Goal: Register for event/course

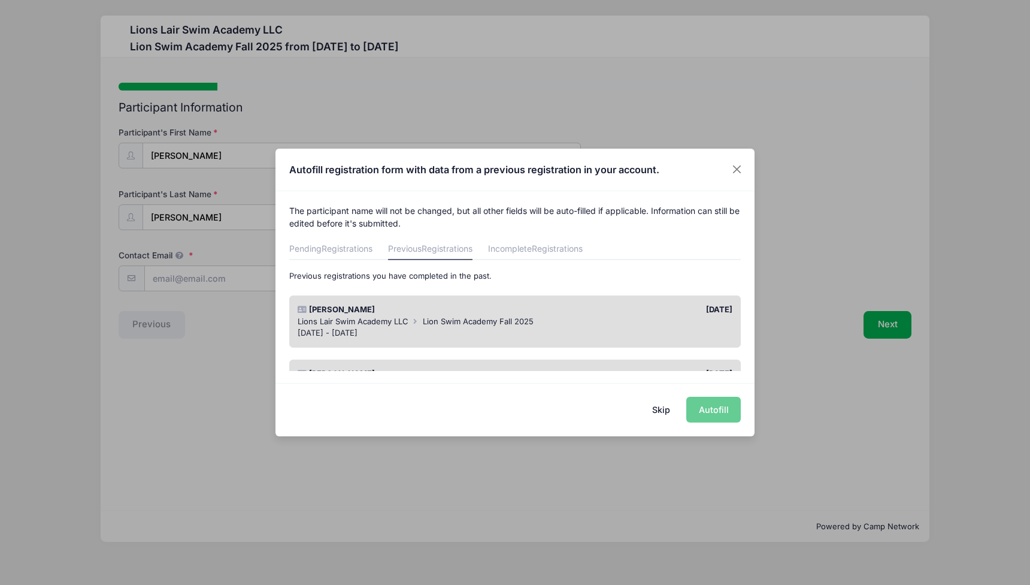
click at [664, 408] on button "Skip" at bounding box center [661, 410] width 43 height 26
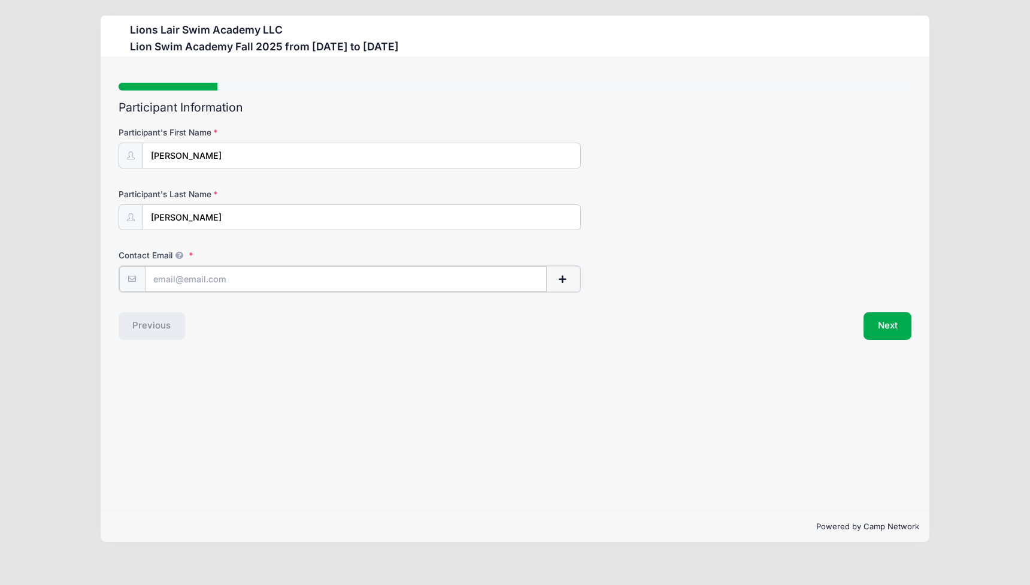
click at [279, 286] on input "Contact Email" at bounding box center [346, 279] width 402 height 26
type input "[EMAIL_ADDRESS][PERSON_NAME][DOMAIN_NAME]"
click at [486, 410] on div "Step 1 /7 Step 1 Step 2 Step 3 Step 4 Step 5 Policies Extra Items Summary Parti…" at bounding box center [515, 284] width 828 height 452
click at [884, 325] on button "Next" at bounding box center [888, 325] width 49 height 28
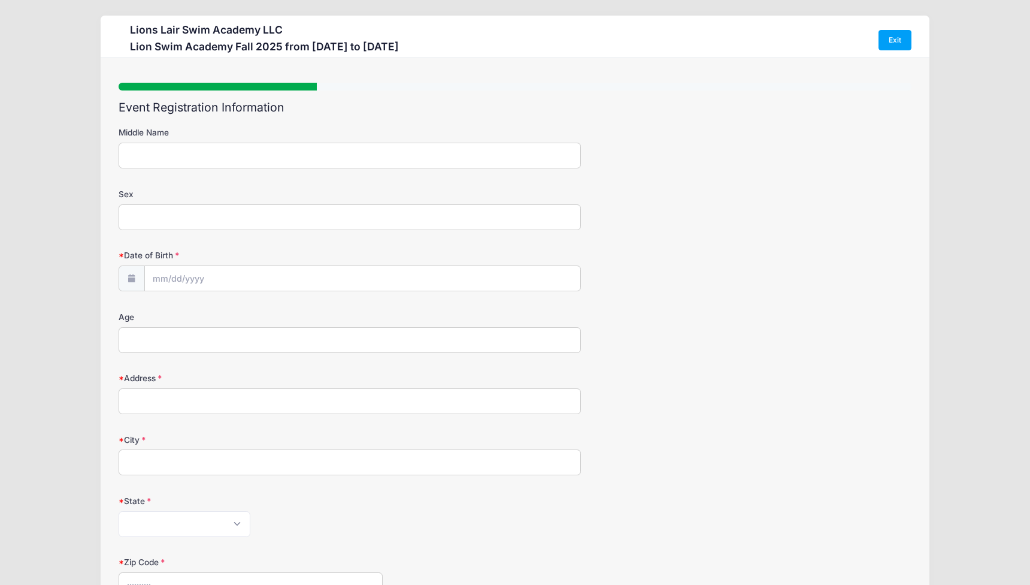
click at [424, 153] on input "Middle Name" at bounding box center [350, 156] width 463 height 26
click at [413, 99] on div "Step 2 /7 Step 1 Step 2 Step 3 Step 4 Step 5 Policies Extra Items Summary Parti…" at bounding box center [516, 477] width 794 height 788
click at [255, 267] on input "Date of Birth" at bounding box center [363, 279] width 436 height 26
click at [250, 306] on input "2025" at bounding box center [257, 310] width 39 height 18
click at [272, 316] on span at bounding box center [272, 314] width 8 height 9
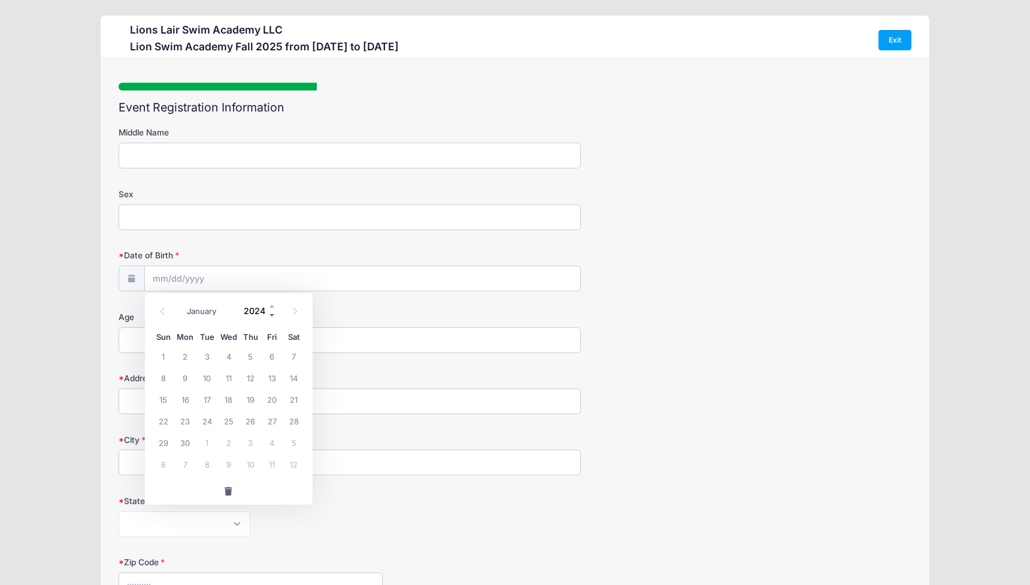
click at [272, 316] on span at bounding box center [272, 314] width 8 height 9
click at [271, 306] on span at bounding box center [272, 305] width 8 height 9
click at [271, 316] on span at bounding box center [272, 314] width 8 height 9
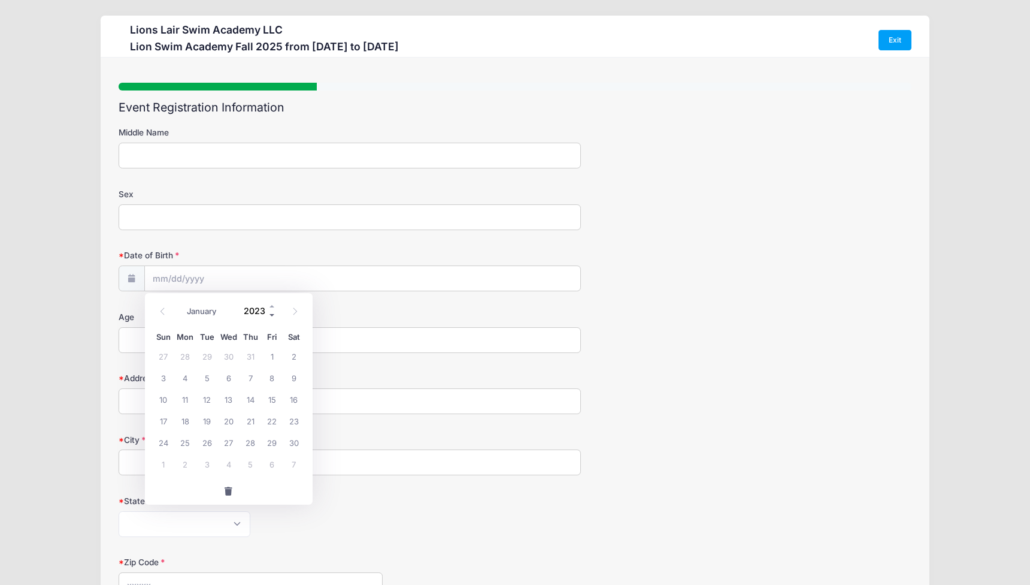
click at [271, 316] on span at bounding box center [272, 314] width 8 height 9
type input "2019"
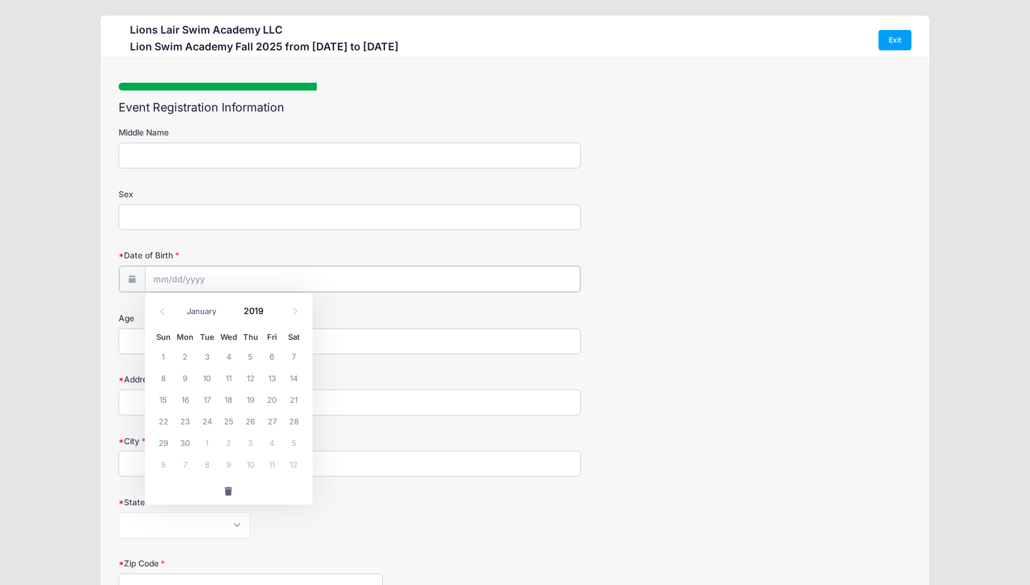
click at [187, 274] on input "Date of Birth" at bounding box center [363, 279] width 436 height 26
click at [164, 310] on icon at bounding box center [163, 311] width 8 height 8
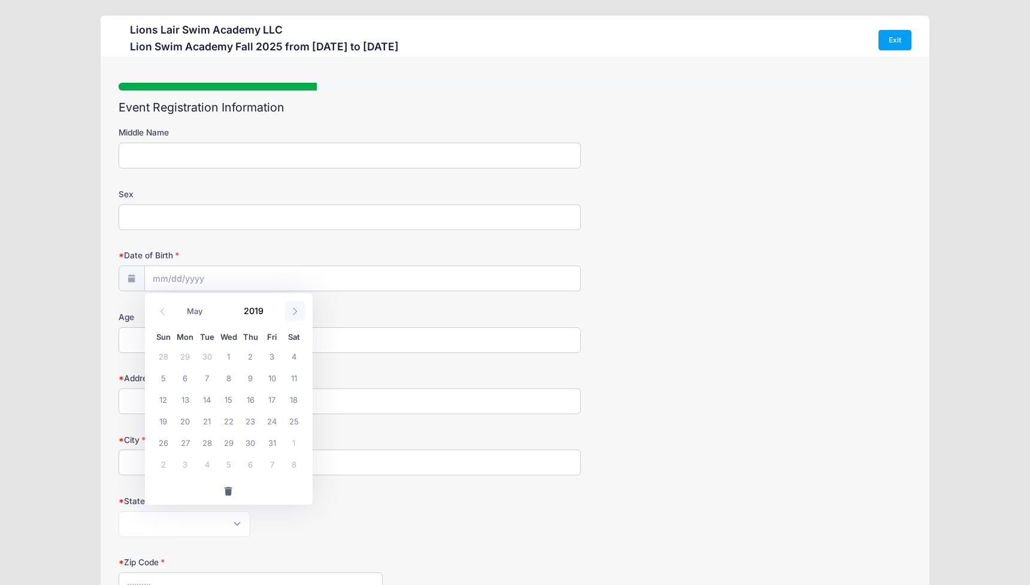
click at [293, 313] on icon at bounding box center [295, 311] width 8 height 8
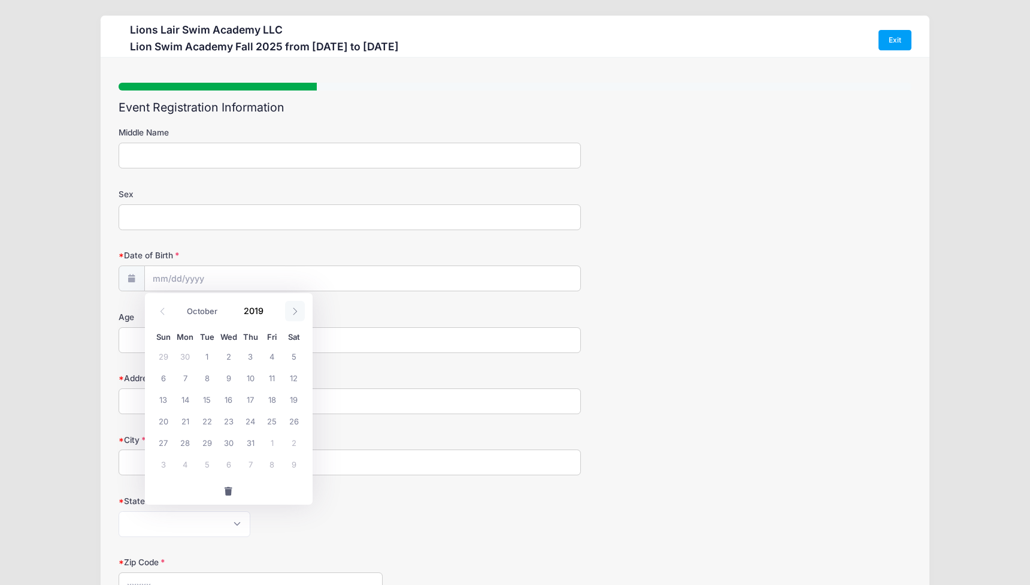
click at [293, 313] on icon at bounding box center [295, 311] width 8 height 8
select select "11"
click at [203, 399] on span "17" at bounding box center [207, 399] width 22 height 22
type input "[DATE]"
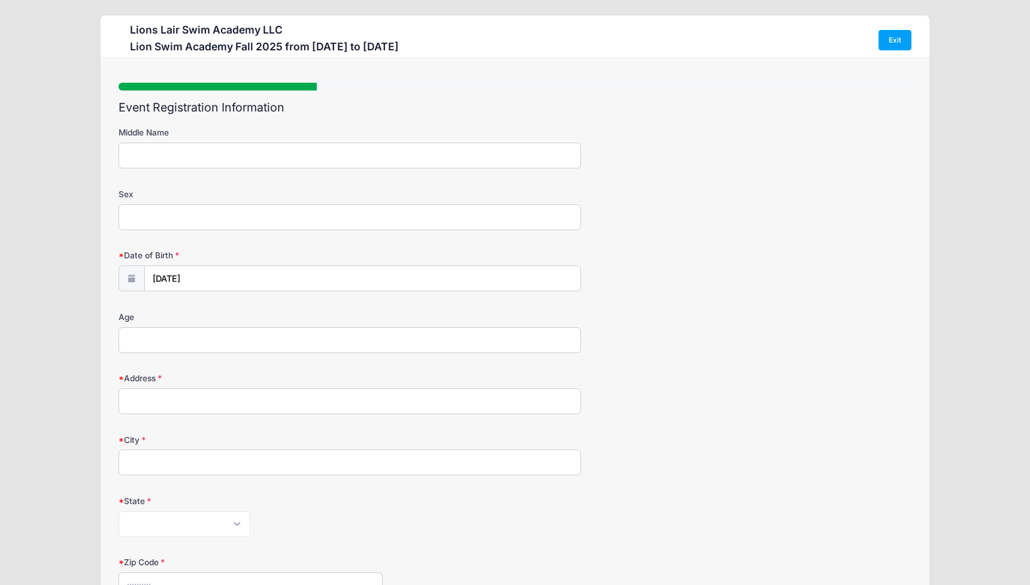
click at [170, 343] on input "Age" at bounding box center [350, 340] width 463 height 26
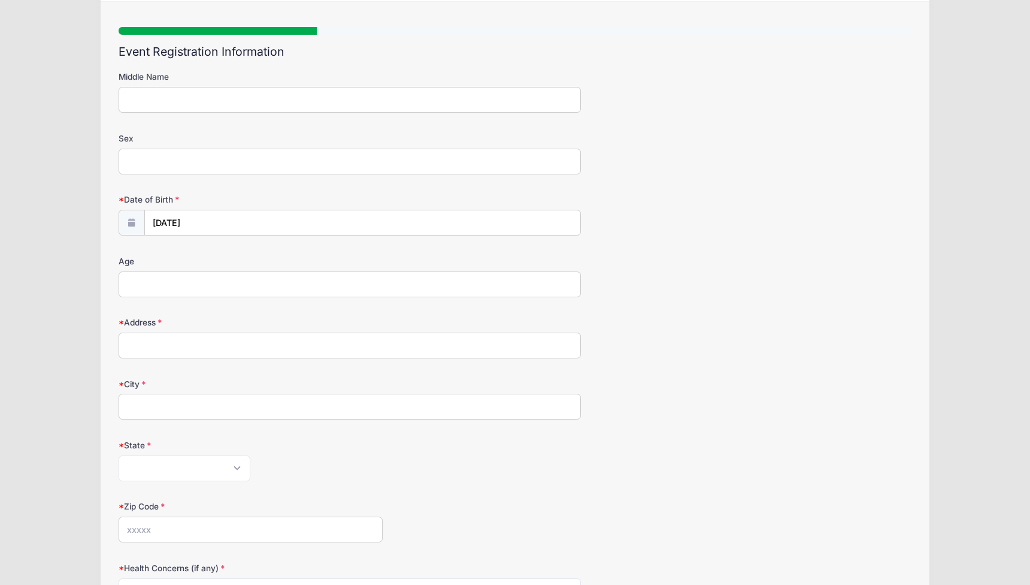
scroll to position [80, 0]
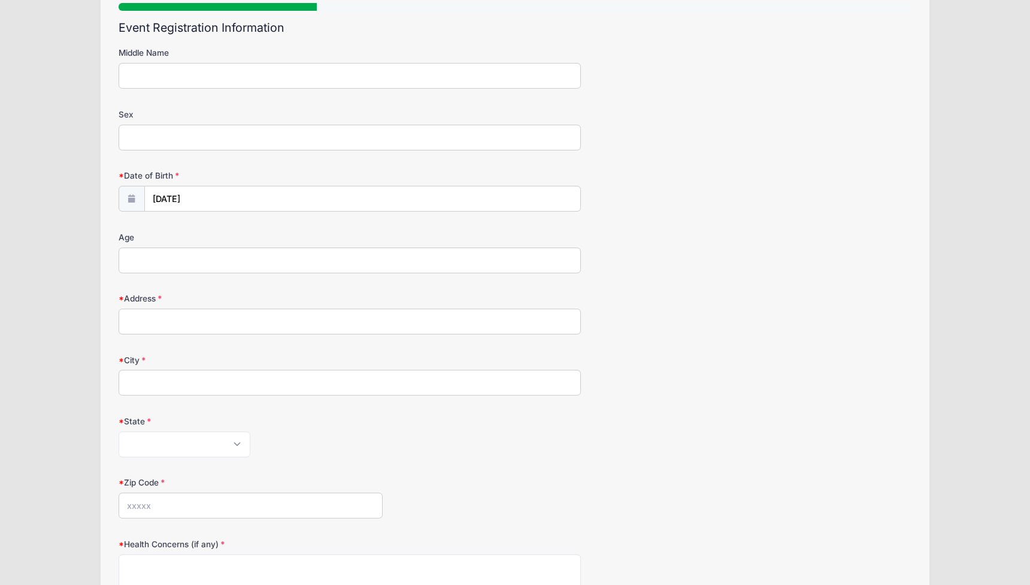
click at [190, 310] on input "Address" at bounding box center [350, 321] width 463 height 26
type input "[STREET_ADDRESS][PERSON_NAME]"
type input "NY"
select select "NY"
type input "10027"
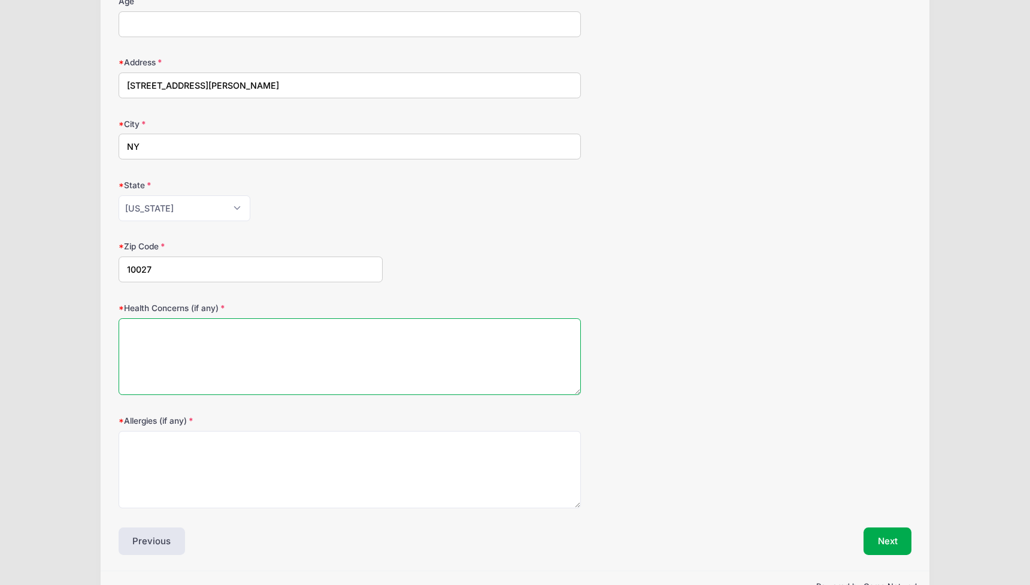
scroll to position [321, 0]
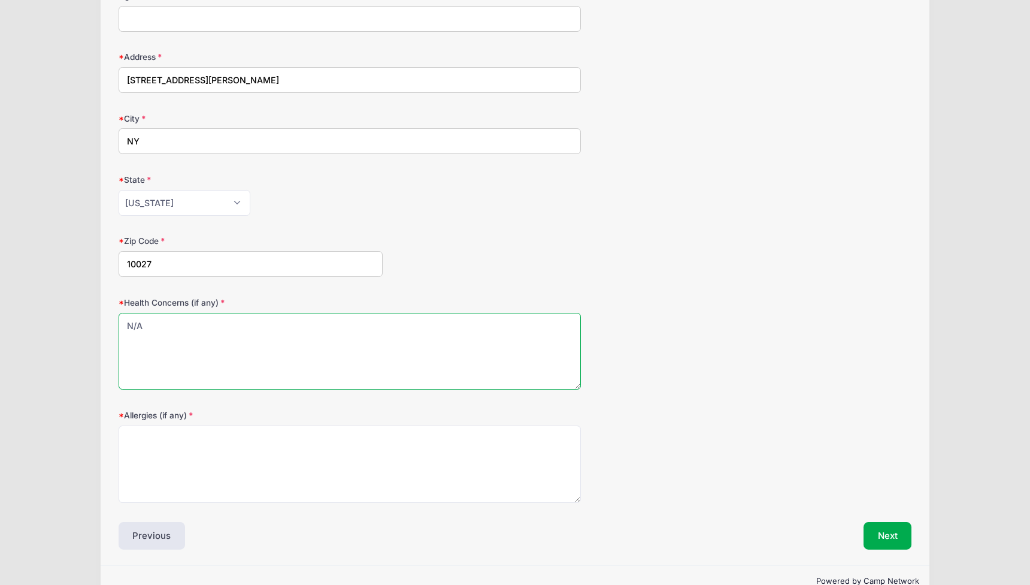
type textarea "N/A"
click at [195, 464] on textarea "Allergies (if any)" at bounding box center [350, 463] width 463 height 77
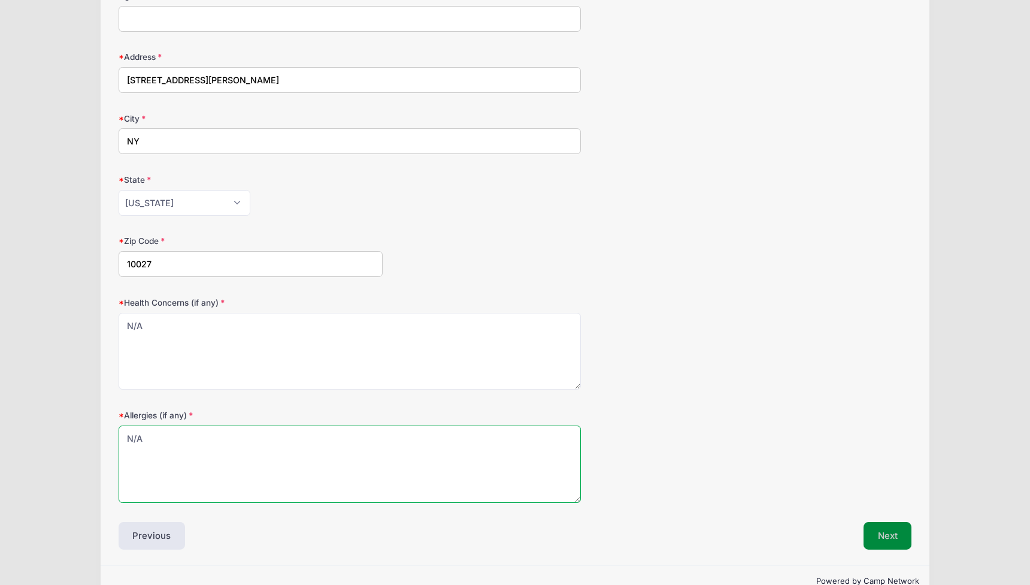
type textarea "N/A"
click at [888, 528] on button "Next" at bounding box center [888, 536] width 49 height 28
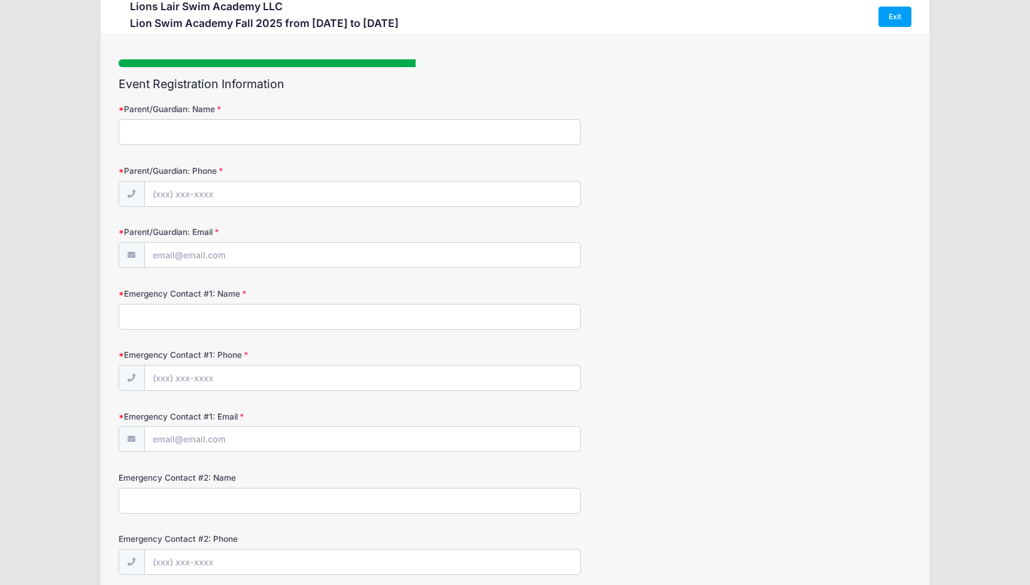
scroll to position [0, 0]
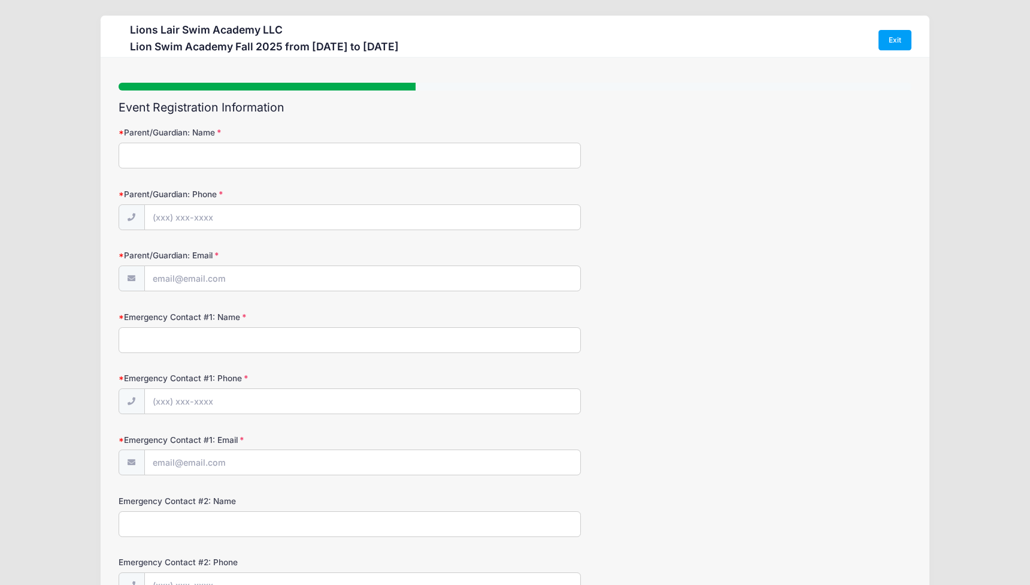
click at [442, 156] on input "Parent/Guardian: Name" at bounding box center [350, 156] width 463 height 26
type input "[PERSON_NAME]"
type input "[PHONE_NUMBER]"
type input "[EMAIL_ADDRESS][PERSON_NAME][DOMAIN_NAME]"
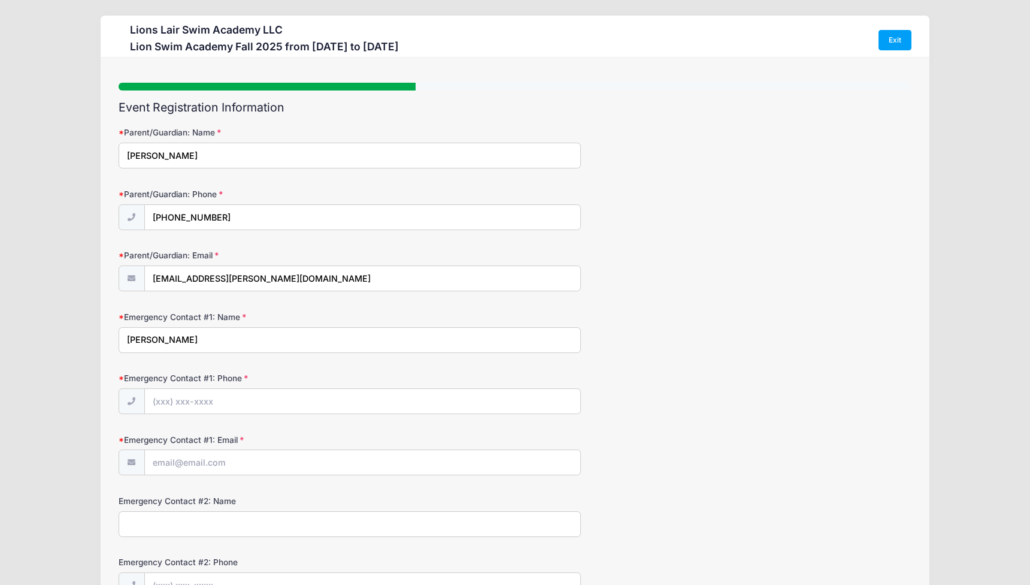
type input "[PERSON_NAME]"
type input "[PHONE_NUMBER]"
type input "[EMAIL_ADDRESS][DOMAIN_NAME]"
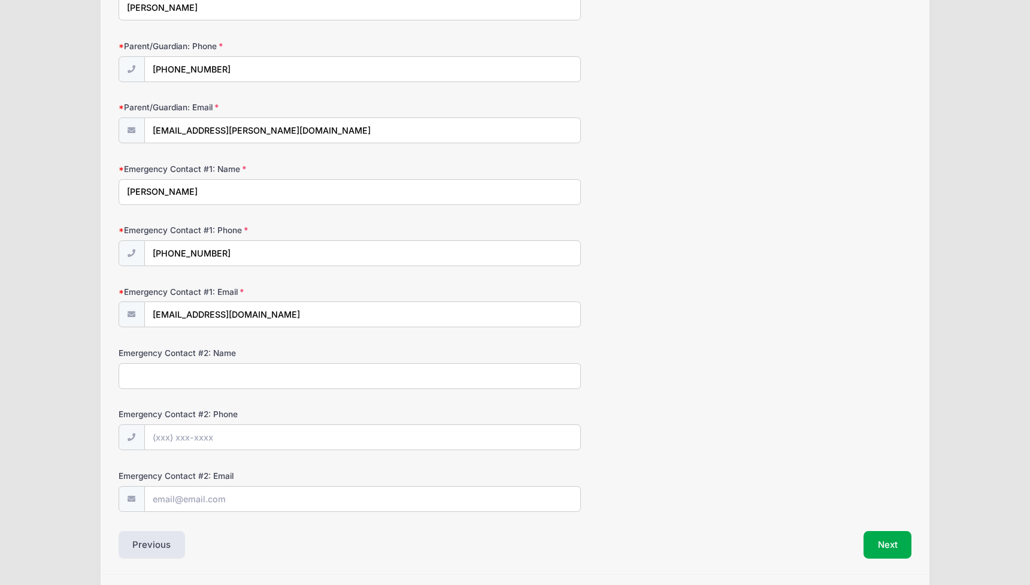
scroll to position [184, 0]
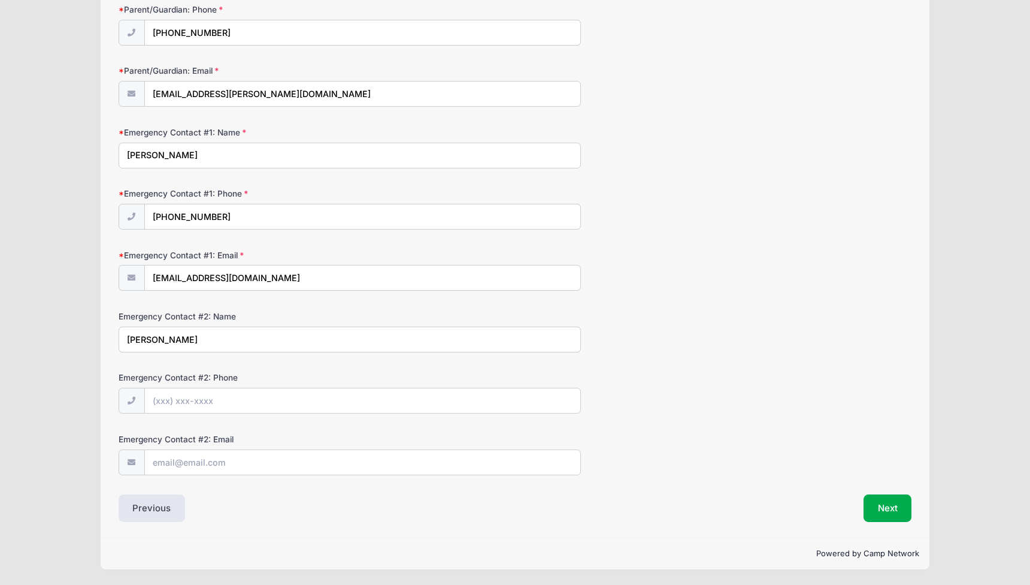
type input "[PERSON_NAME]"
type input "[PHONE_NUMBER]"
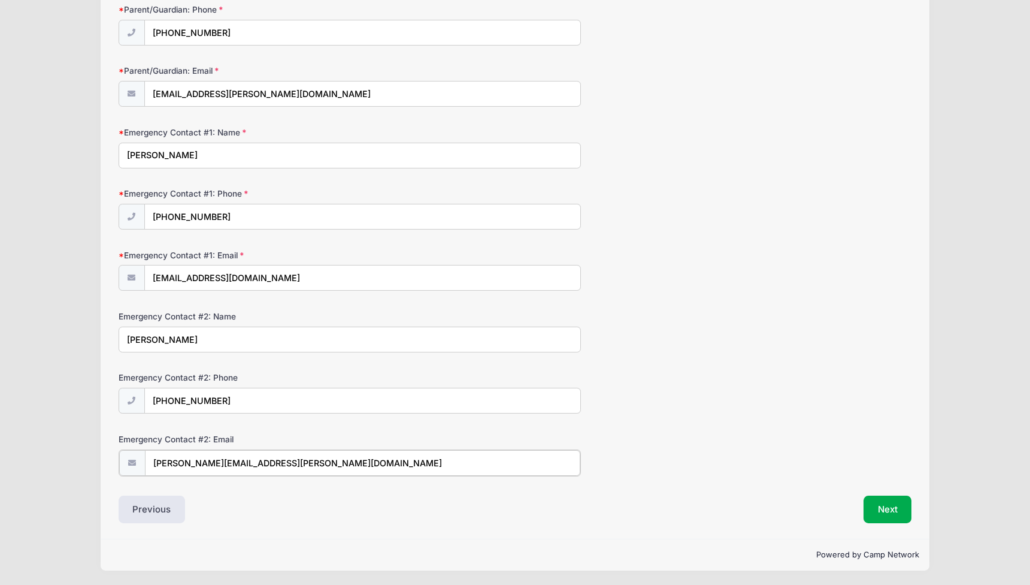
click at [498, 468] on input "[PERSON_NAME][EMAIL_ADDRESS][PERSON_NAME][DOMAIN_NAME]" at bounding box center [363, 463] width 436 height 26
type input "[PERSON_NAME][EMAIL_ADDRESS][PERSON_NAME][DOMAIN_NAME]"
click at [499, 501] on div "Previous" at bounding box center [314, 508] width 403 height 28
click at [881, 507] on button "Next" at bounding box center [888, 508] width 49 height 28
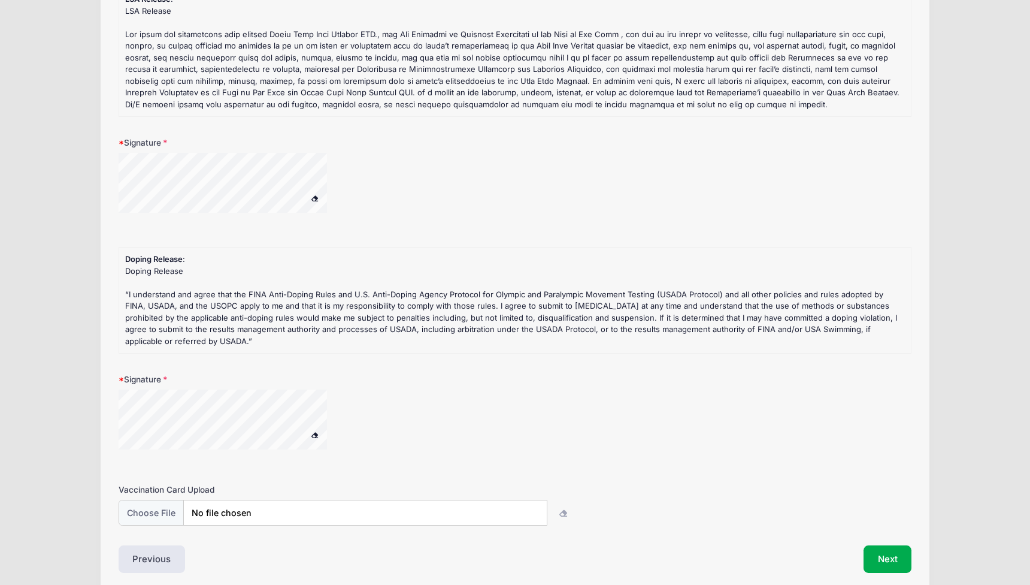
scroll to position [0, 0]
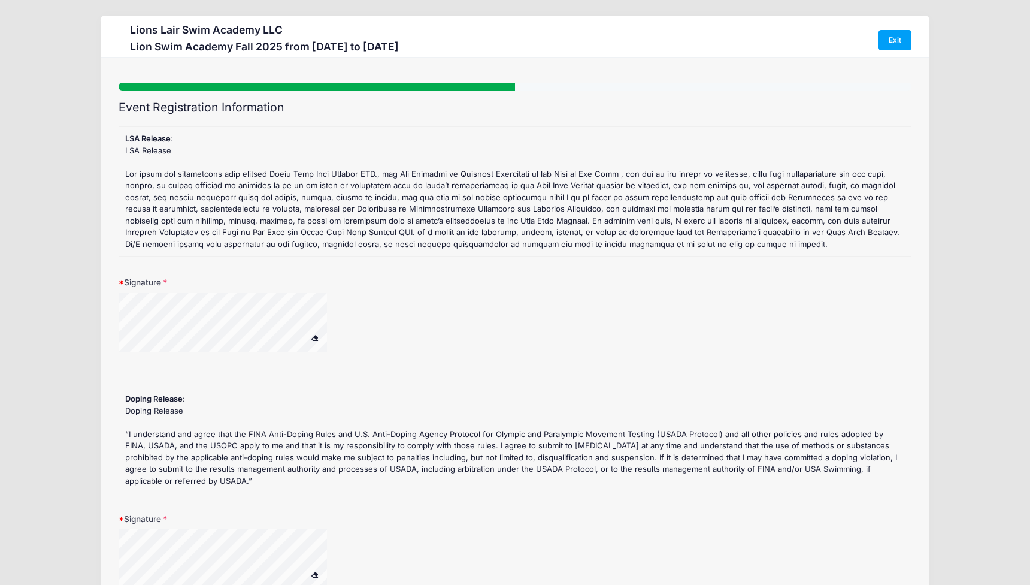
click at [198, 327] on div "Signature" at bounding box center [516, 321] width 794 height 91
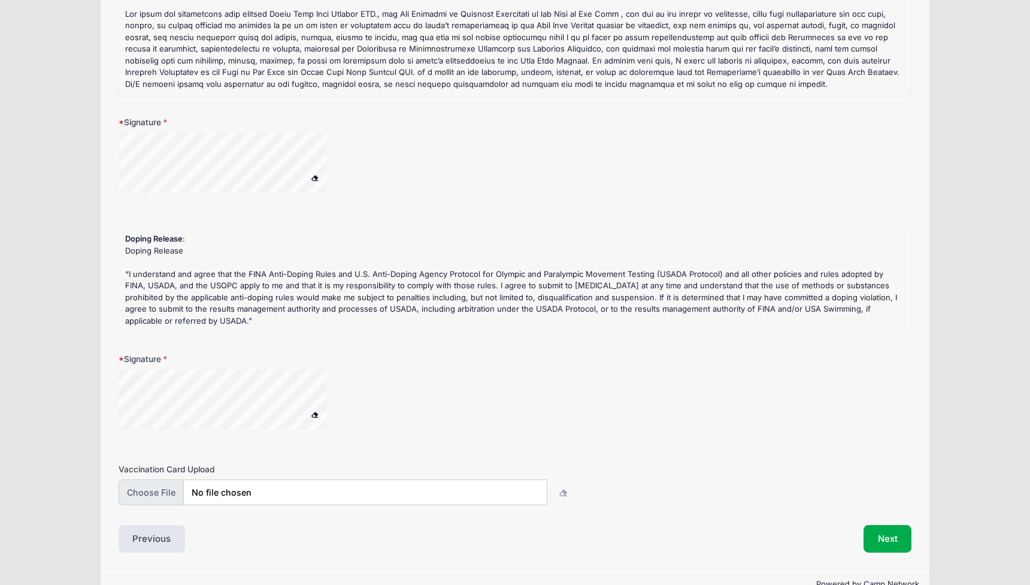
scroll to position [189, 0]
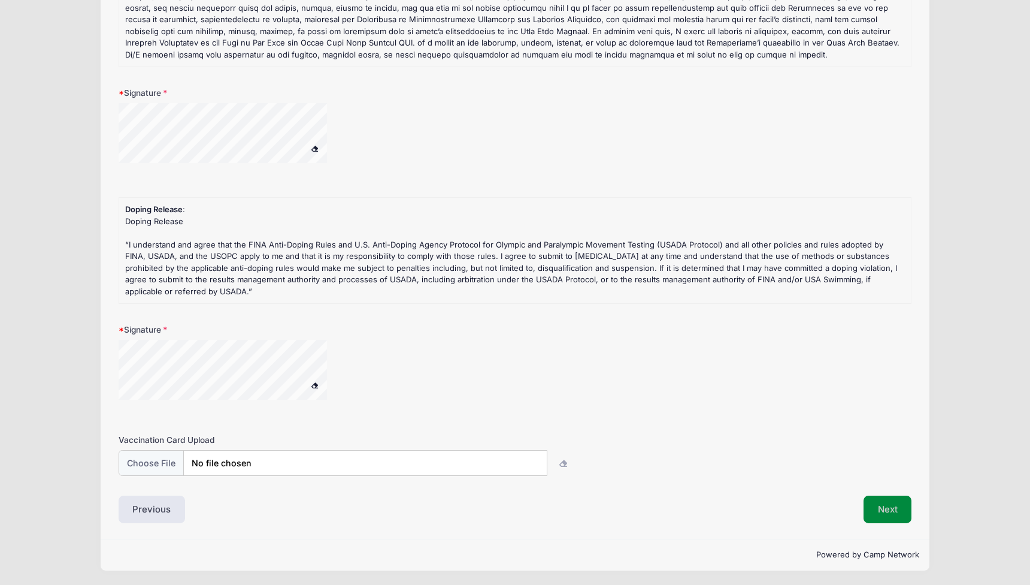
click at [893, 518] on button "Next" at bounding box center [888, 509] width 49 height 28
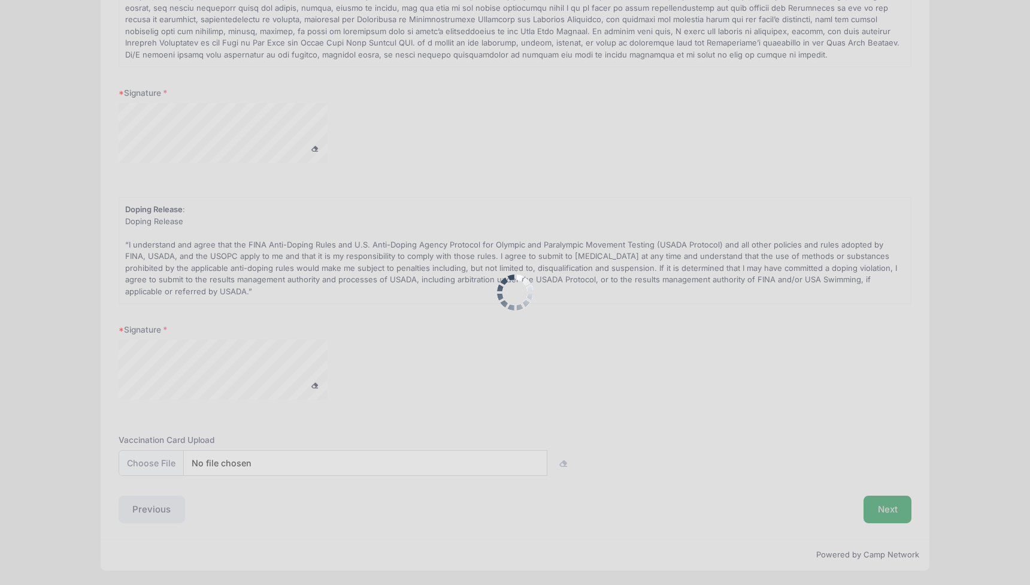
scroll to position [0, 0]
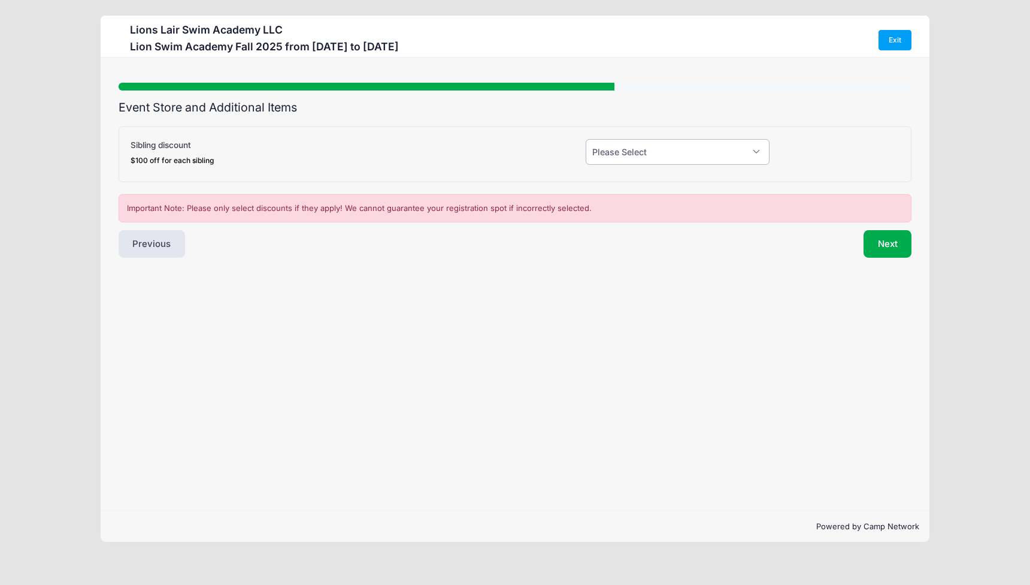
click at [636, 156] on select "Please Select Yes (-$100.00) No" at bounding box center [677, 152] width 183 height 26
select select "1"
click at [586, 139] on select "Please Select Yes (-$100.00) No" at bounding box center [677, 152] width 183 height 26
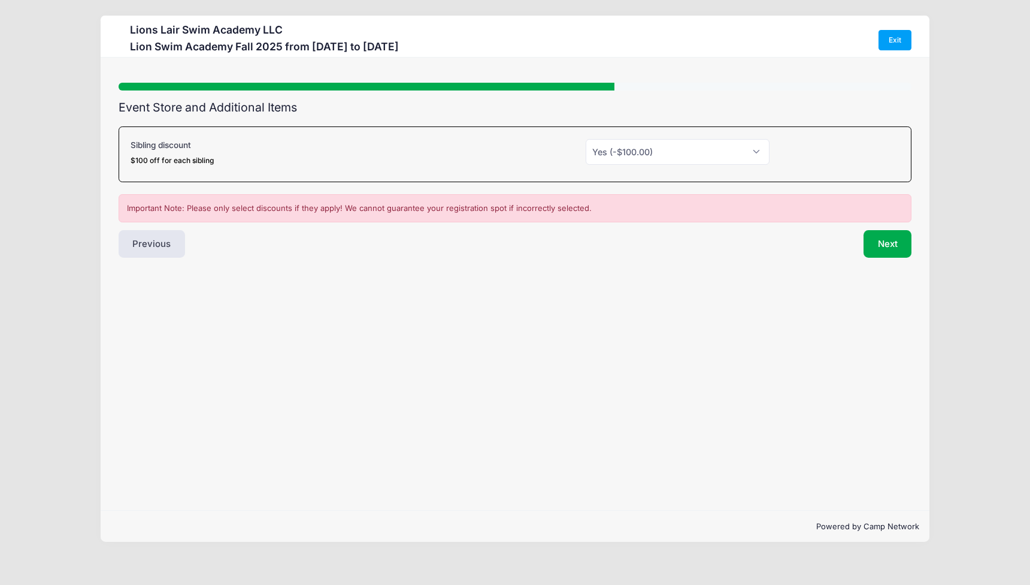
click at [694, 310] on div "Step 5 /7 Step 1 Step 2 Step 3 Step 4 Step 5 Policies Extra Items Summary Parti…" at bounding box center [515, 284] width 828 height 452
click at [879, 242] on button "Next" at bounding box center [888, 244] width 49 height 28
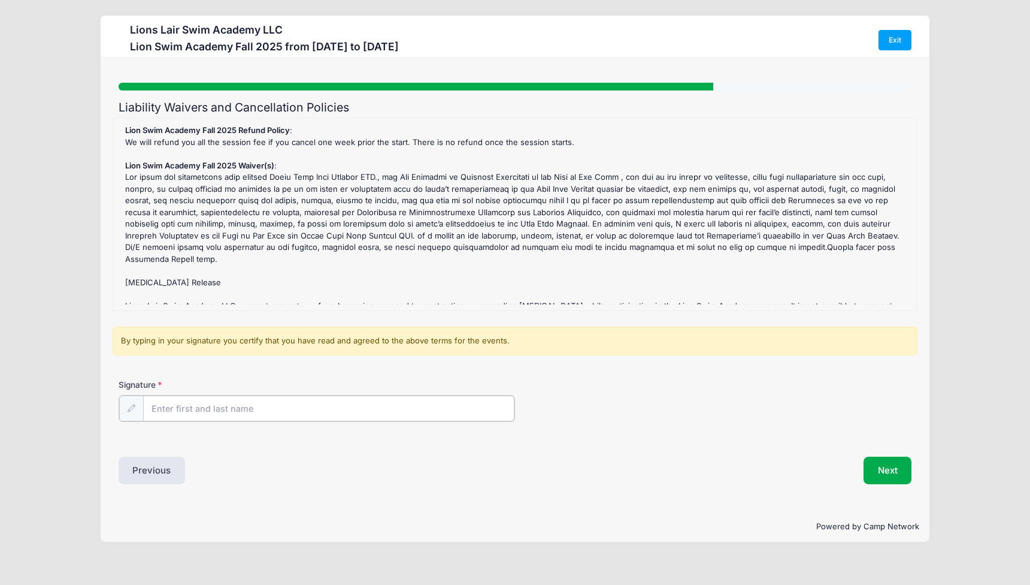
click at [309, 404] on input "Signature" at bounding box center [328, 408] width 371 height 26
type input "[PERSON_NAME]"
click at [630, 394] on div "Signature [PERSON_NAME]" at bounding box center [516, 400] width 794 height 42
click at [894, 464] on button "Next" at bounding box center [888, 469] width 49 height 28
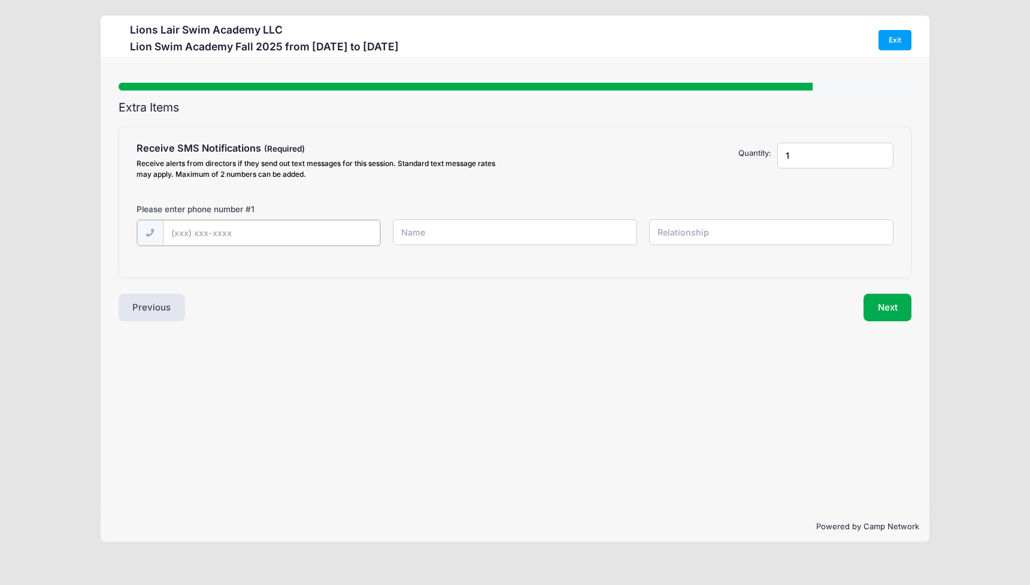
click at [316, 228] on input "text" at bounding box center [271, 233] width 217 height 26
type input "[PHONE_NUMBER]"
type input "[PERSON_NAME]"
type input "Father"
drag, startPoint x: 804, startPoint y: 161, endPoint x: 763, endPoint y: 155, distance: 41.8
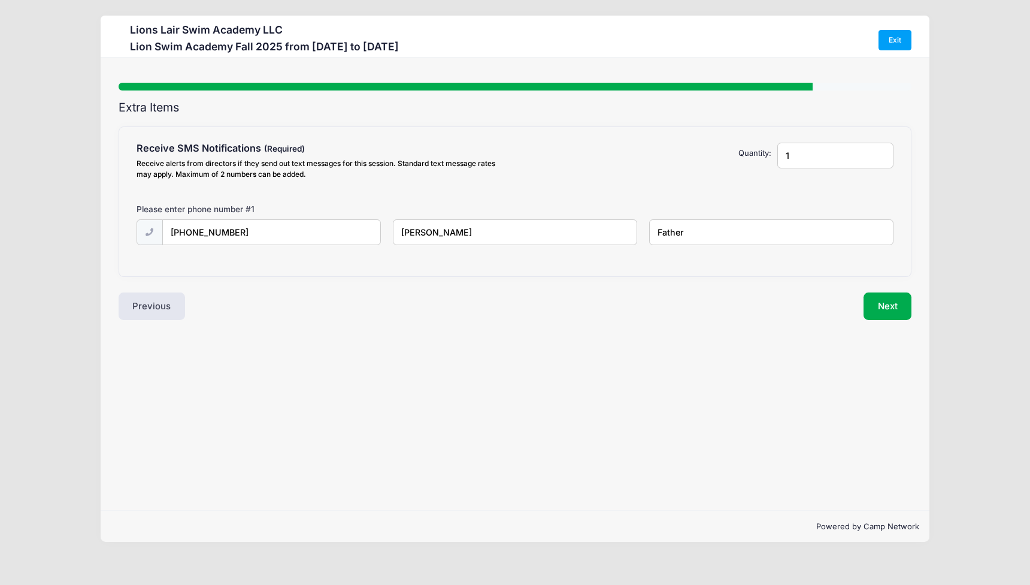
click at [763, 155] on div "Receive SMS Notifications Receive alerts from directors if they send out text m…" at bounding box center [515, 163] width 769 height 41
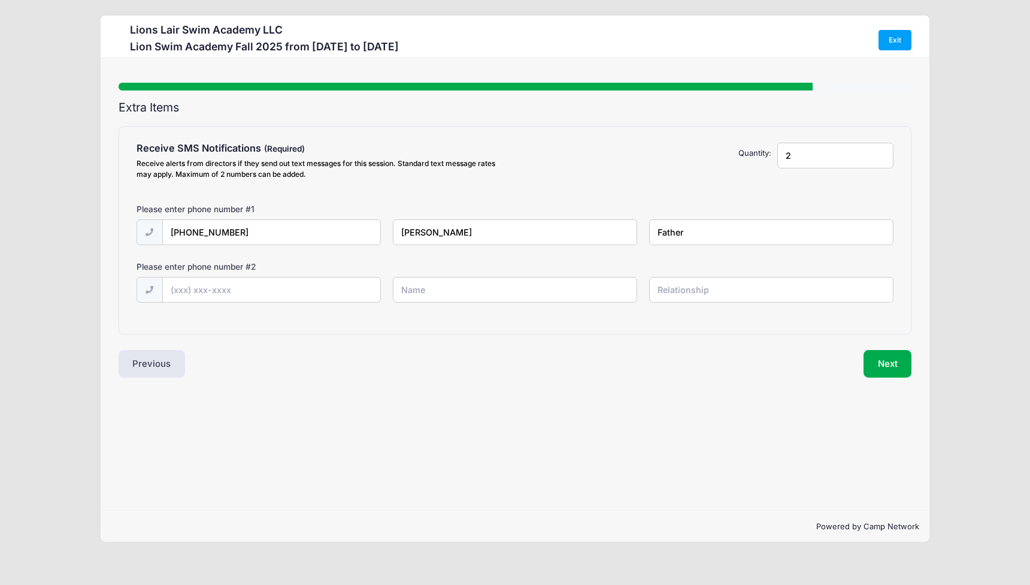
type input "2"
click at [214, 297] on input "text" at bounding box center [271, 290] width 217 height 26
type input "[PHONE_NUMBER]"
type input "[PERSON_NAME]"
type input "Mother"
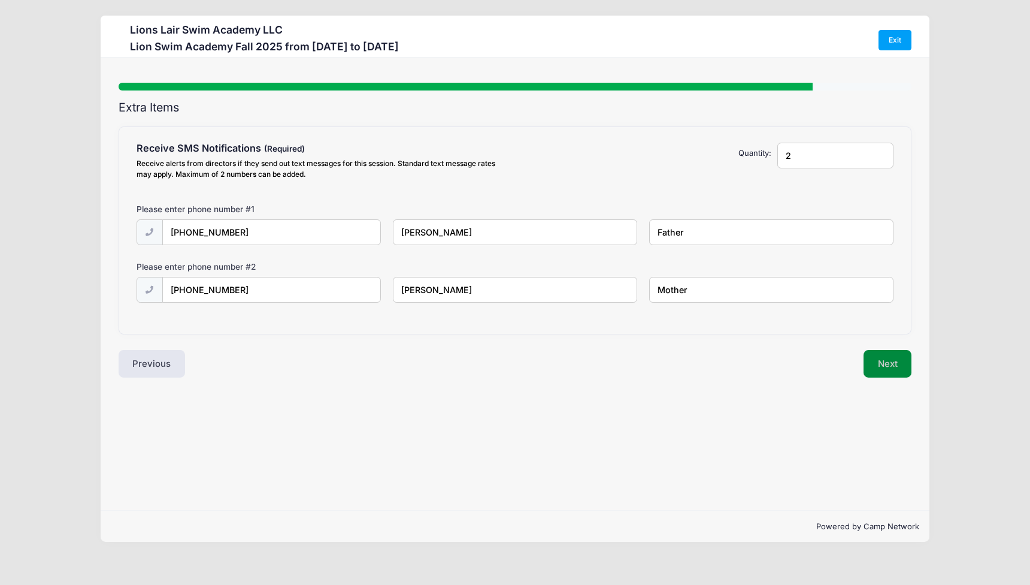
click at [890, 365] on button "Next" at bounding box center [888, 364] width 49 height 28
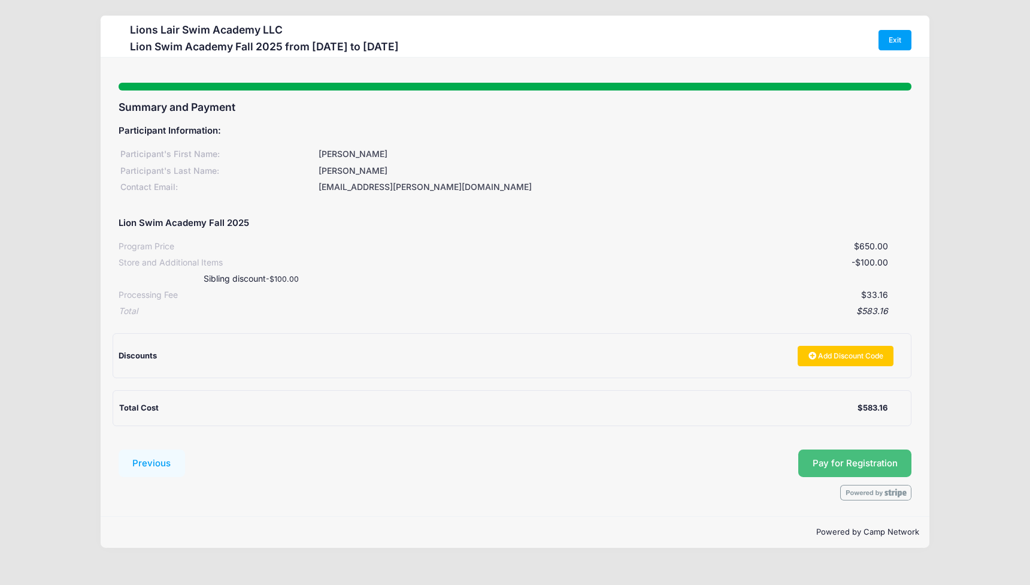
click at [849, 459] on button "Pay for Registration" at bounding box center [855, 463] width 114 height 28
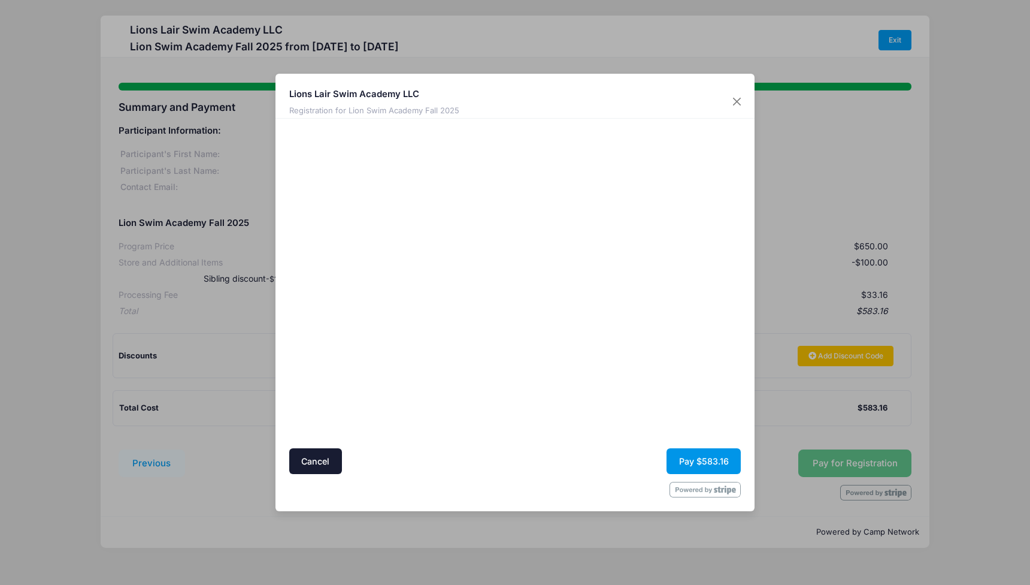
click at [698, 461] on button "Pay $583.16" at bounding box center [704, 461] width 74 height 26
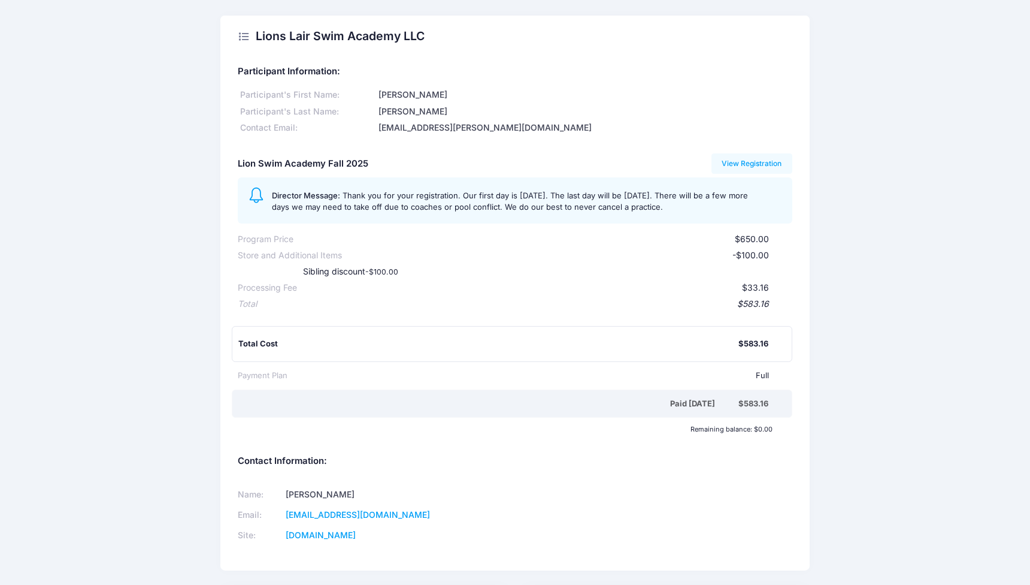
click at [536, 236] on div "$650.00" at bounding box center [531, 239] width 475 height 13
